Goal: Use online tool/utility: Utilize a website feature to perform a specific function

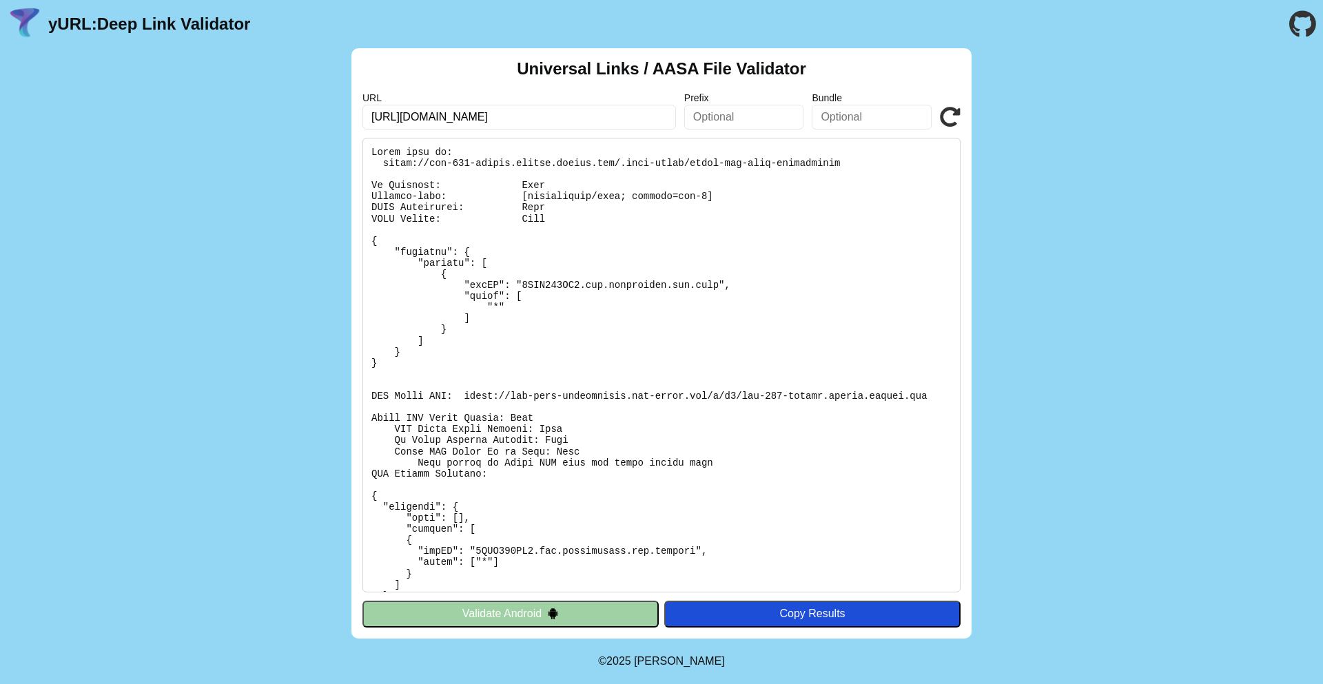
click at [946, 118] on icon at bounding box center [950, 117] width 21 height 21
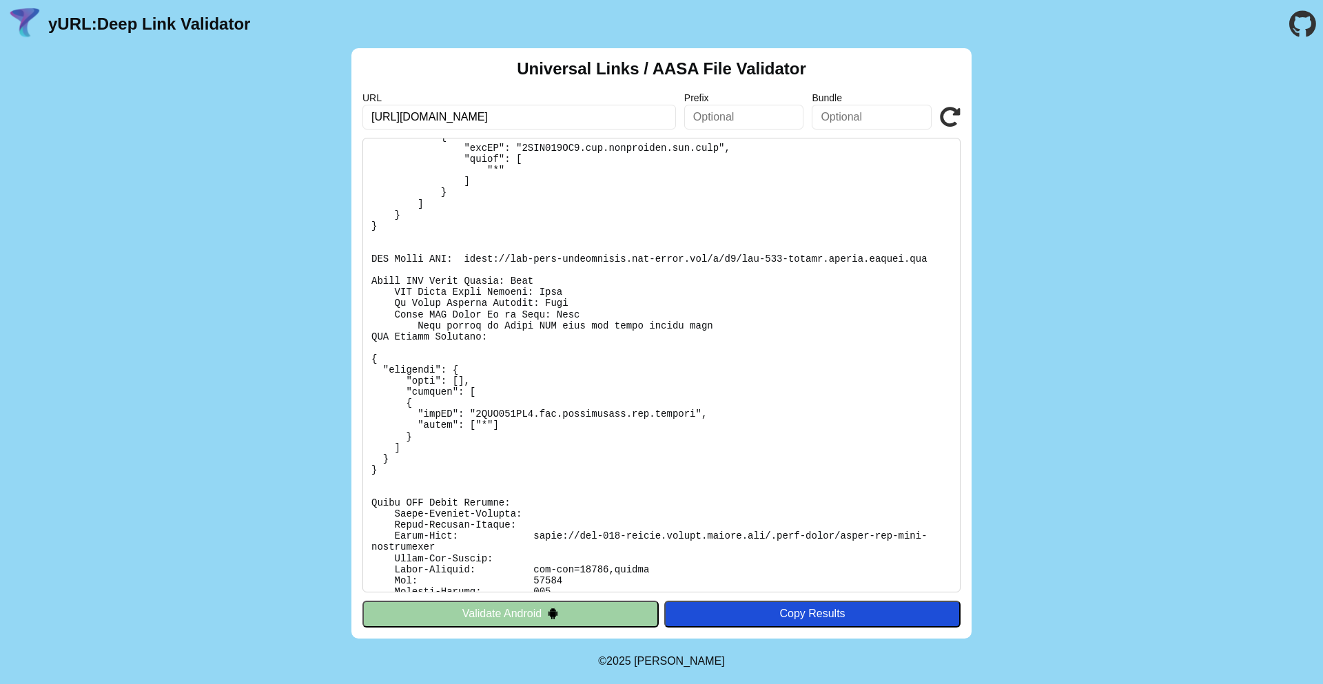
scroll to position [218, 0]
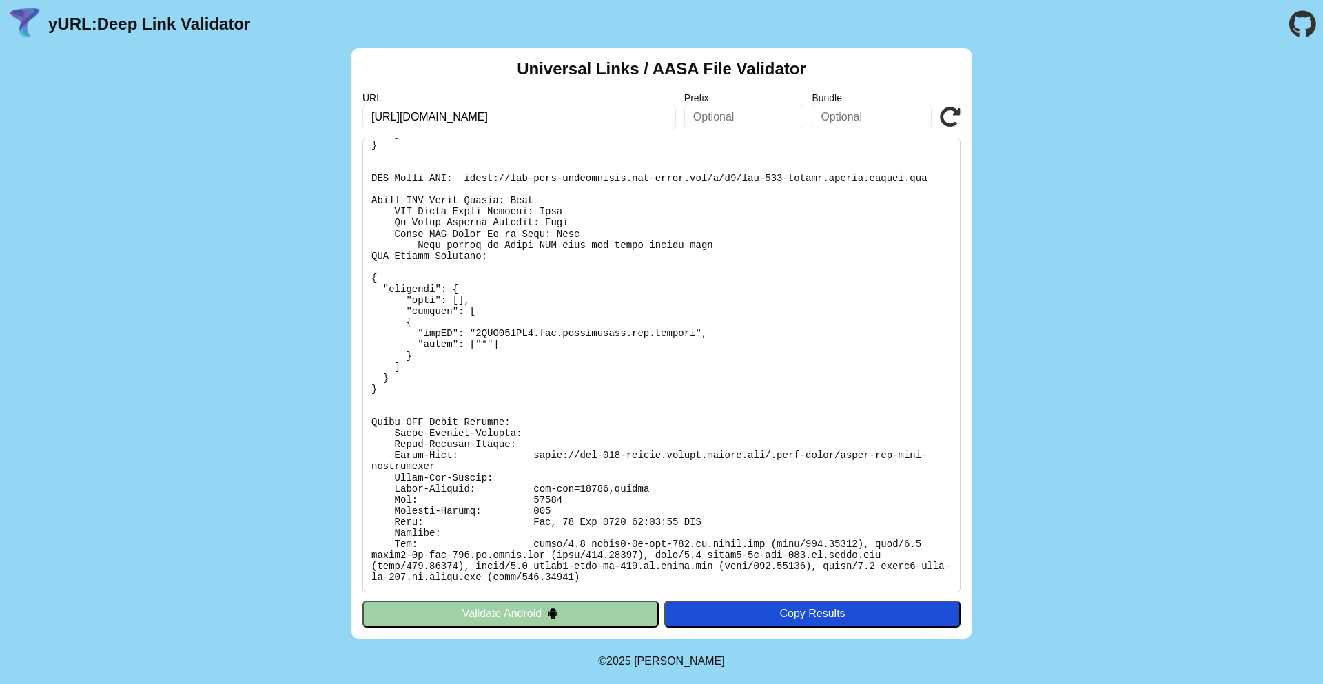
click at [721, 520] on pre at bounding box center [661, 365] width 598 height 455
click at [595, 489] on pre at bounding box center [661, 365] width 598 height 455
copy pre "21600"
click at [675, 493] on pre at bounding box center [661, 365] width 598 height 455
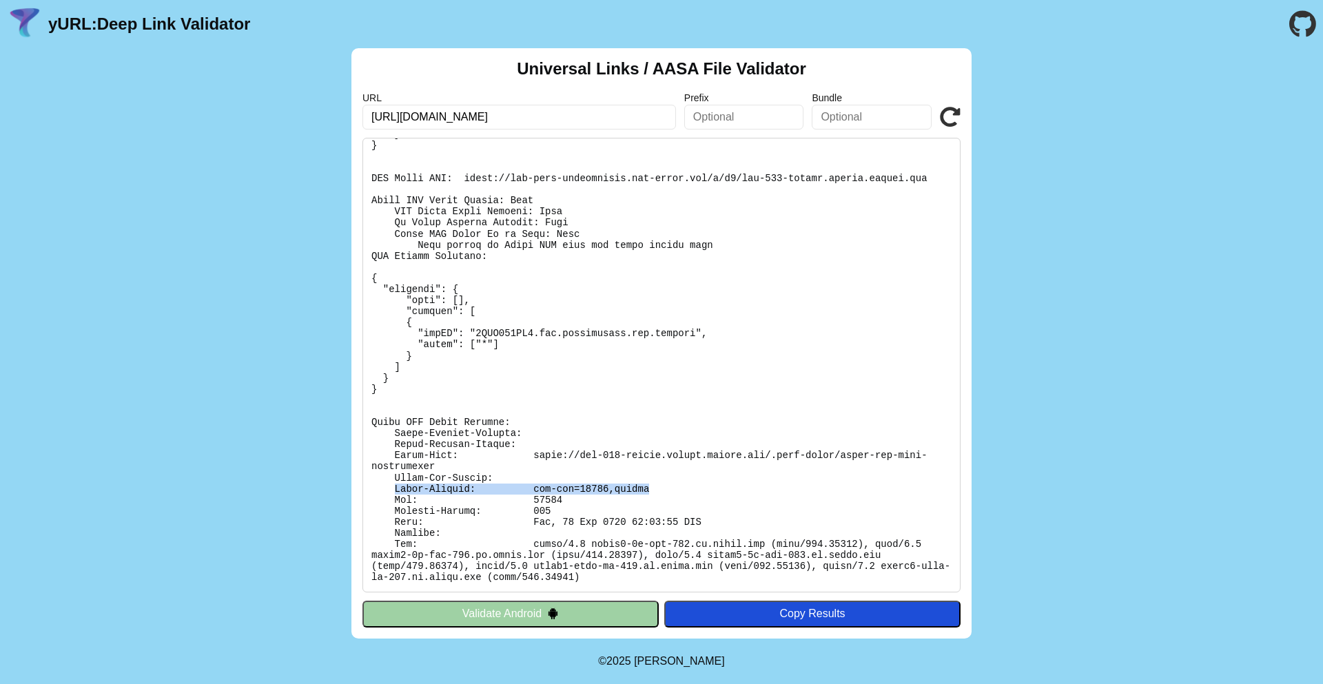
drag, startPoint x: 393, startPoint y: 488, endPoint x: 650, endPoint y: 489, distance: 257.7
click at [650, 489] on pre at bounding box center [661, 365] width 598 height 455
copy pre "Cache-Control: max-age=21600,public"
click at [1169, 444] on div "Universal Links / AASA File Validator URL https://fod-699-dating.newdev.fmpdev.…" at bounding box center [661, 343] width 1323 height 591
click at [766, 448] on pre at bounding box center [661, 365] width 598 height 455
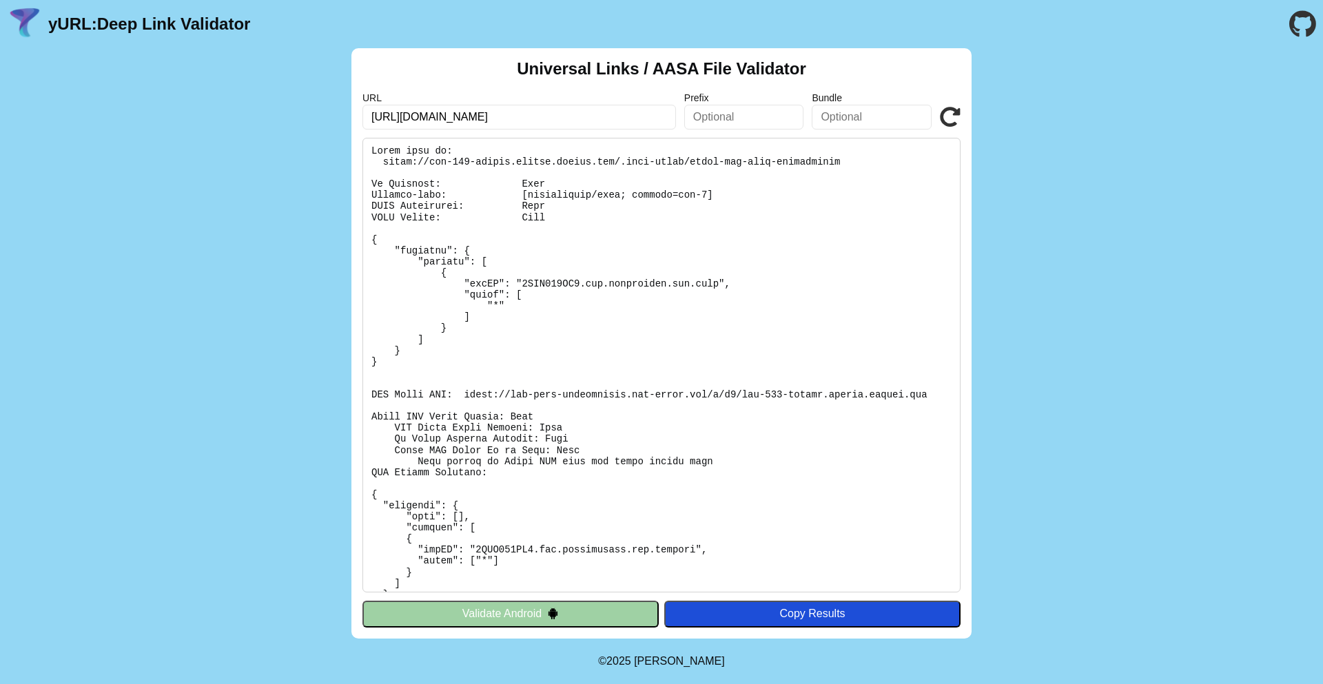
scroll to position [0, 0]
